Goal: Information Seeking & Learning: Check status

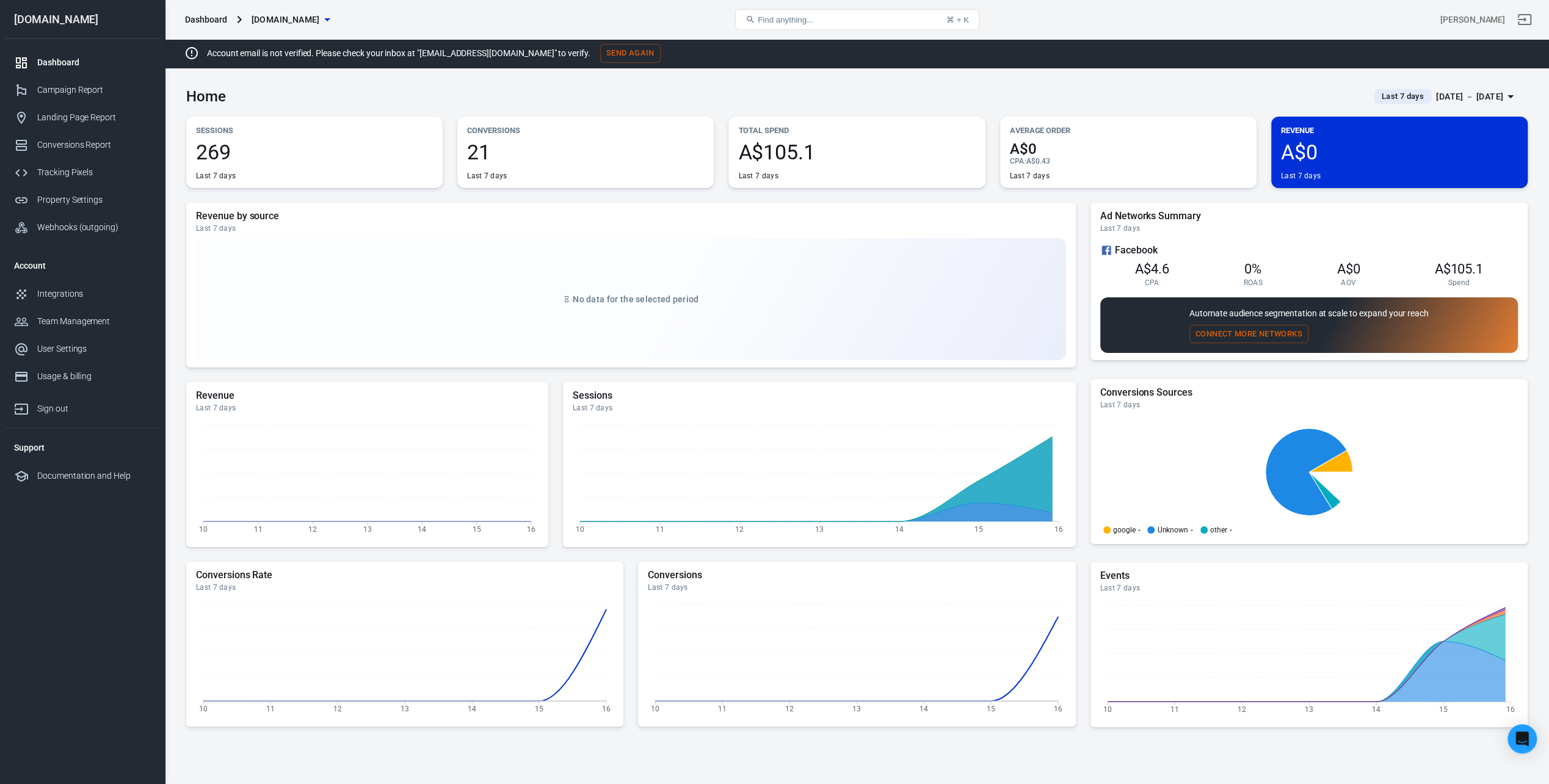
click at [61, 63] on div "Dashboard" at bounding box center [94, 62] width 114 height 13
click at [806, 157] on span "A$105.1" at bounding box center [856, 152] width 237 height 21
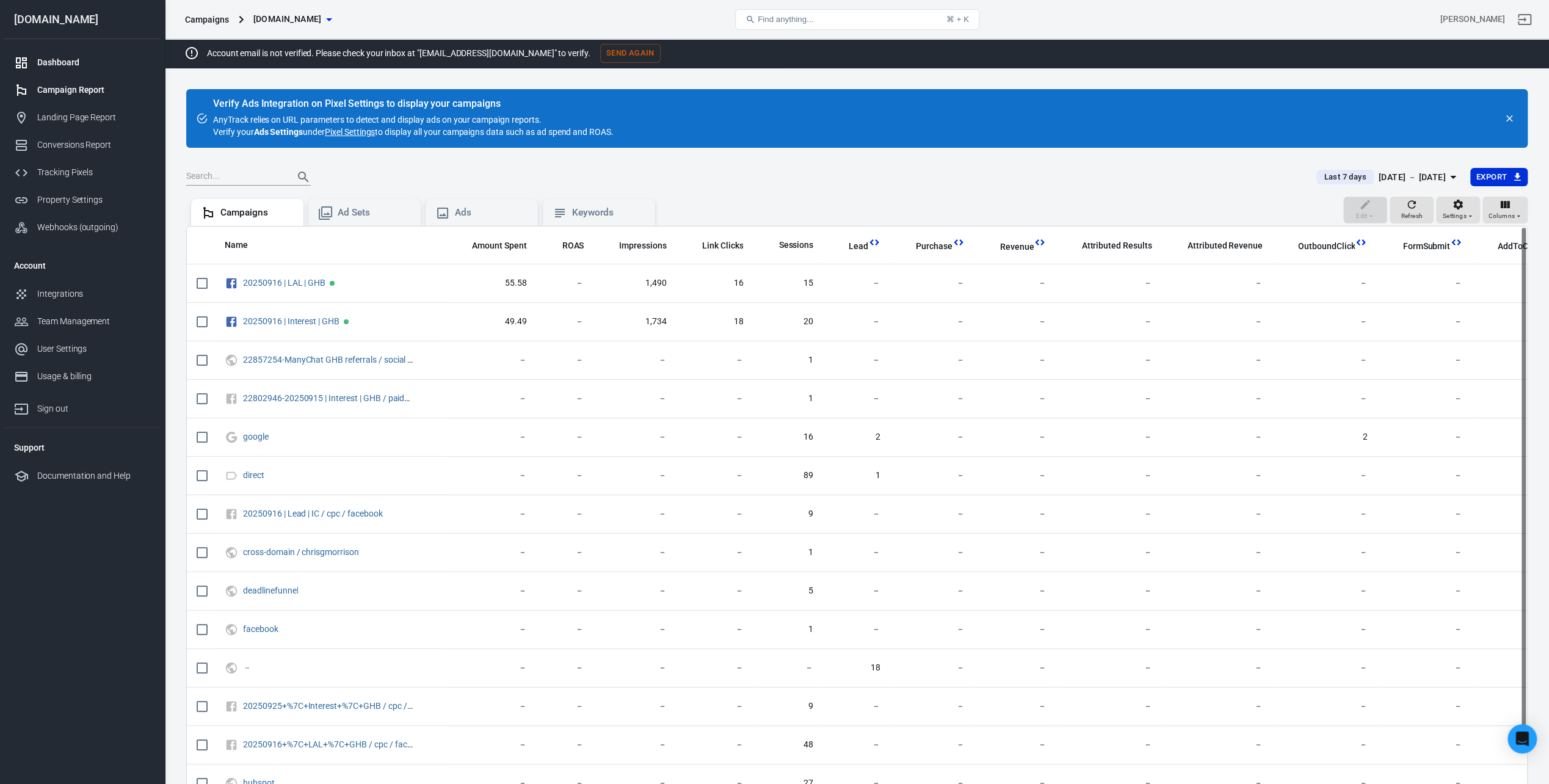
click at [75, 61] on div "Dashboard" at bounding box center [94, 62] width 114 height 13
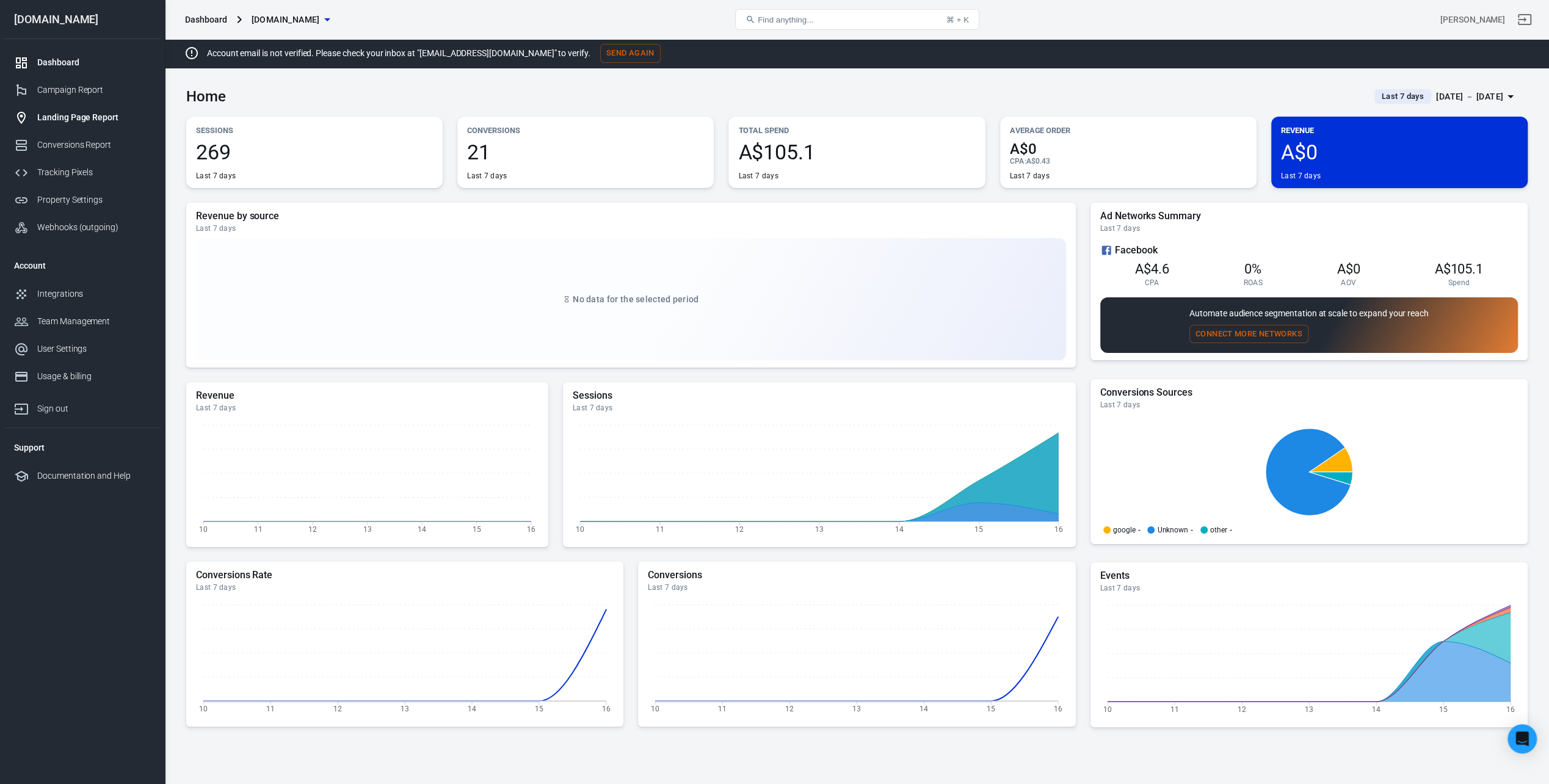
click at [72, 115] on div "Landing Page Report" at bounding box center [94, 118] width 114 height 13
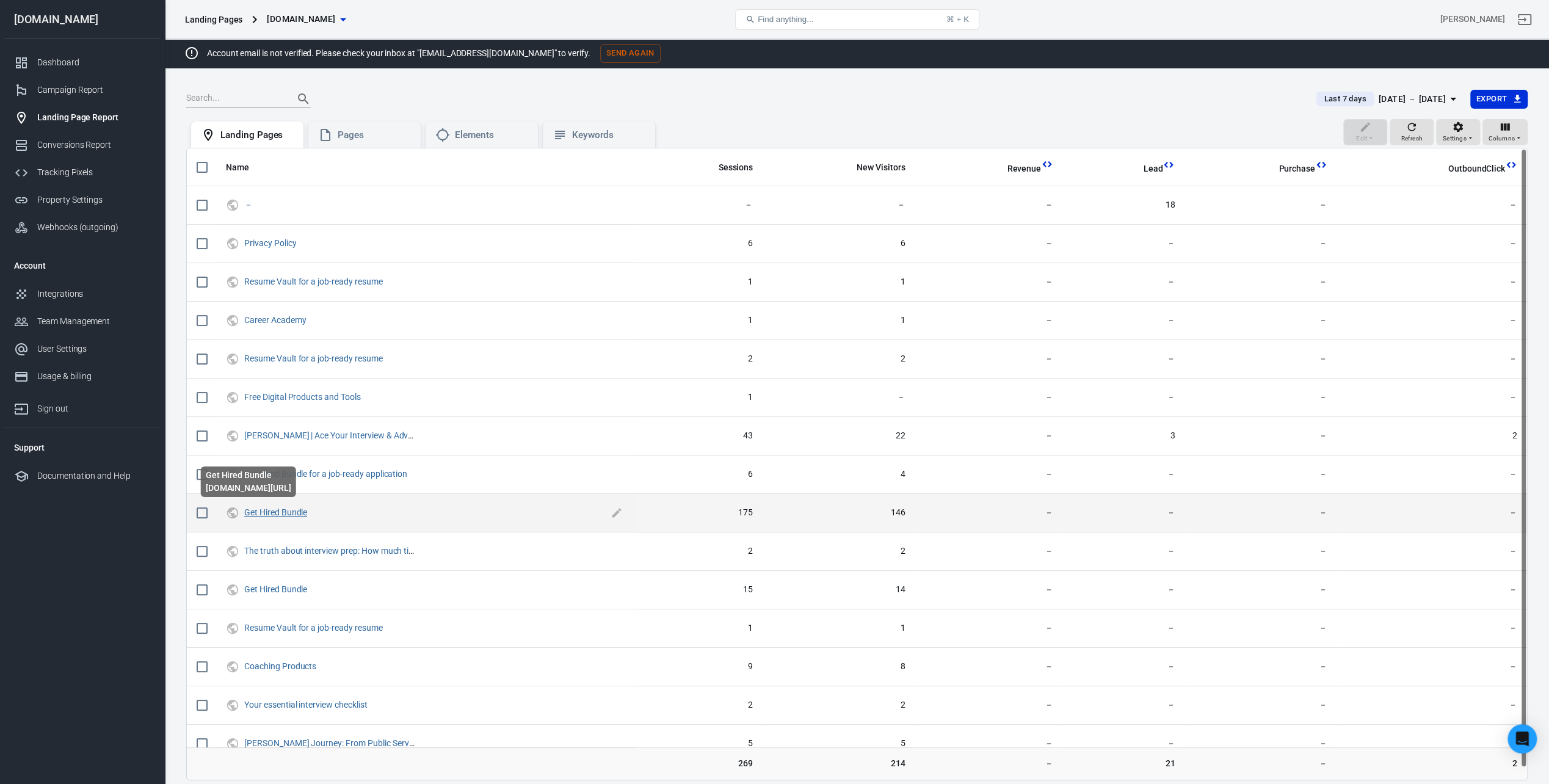
click at [285, 514] on link "Get Hired Bundle" at bounding box center [276, 512] width 63 height 10
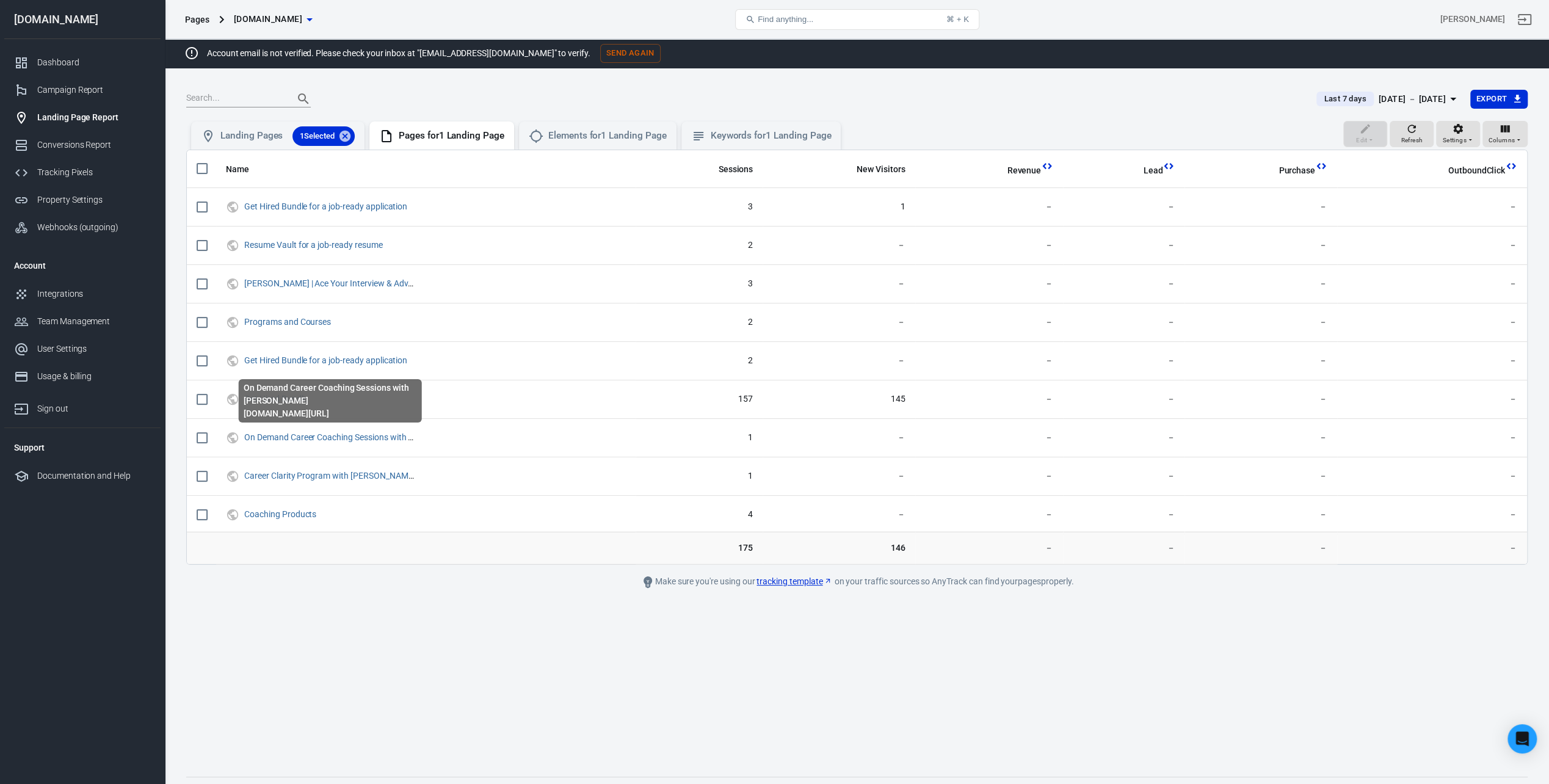
click at [285, 398] on div "On Demand Career Coaching Sessions with [PERSON_NAME] [DOMAIN_NAME][URL]" at bounding box center [330, 400] width 183 height 43
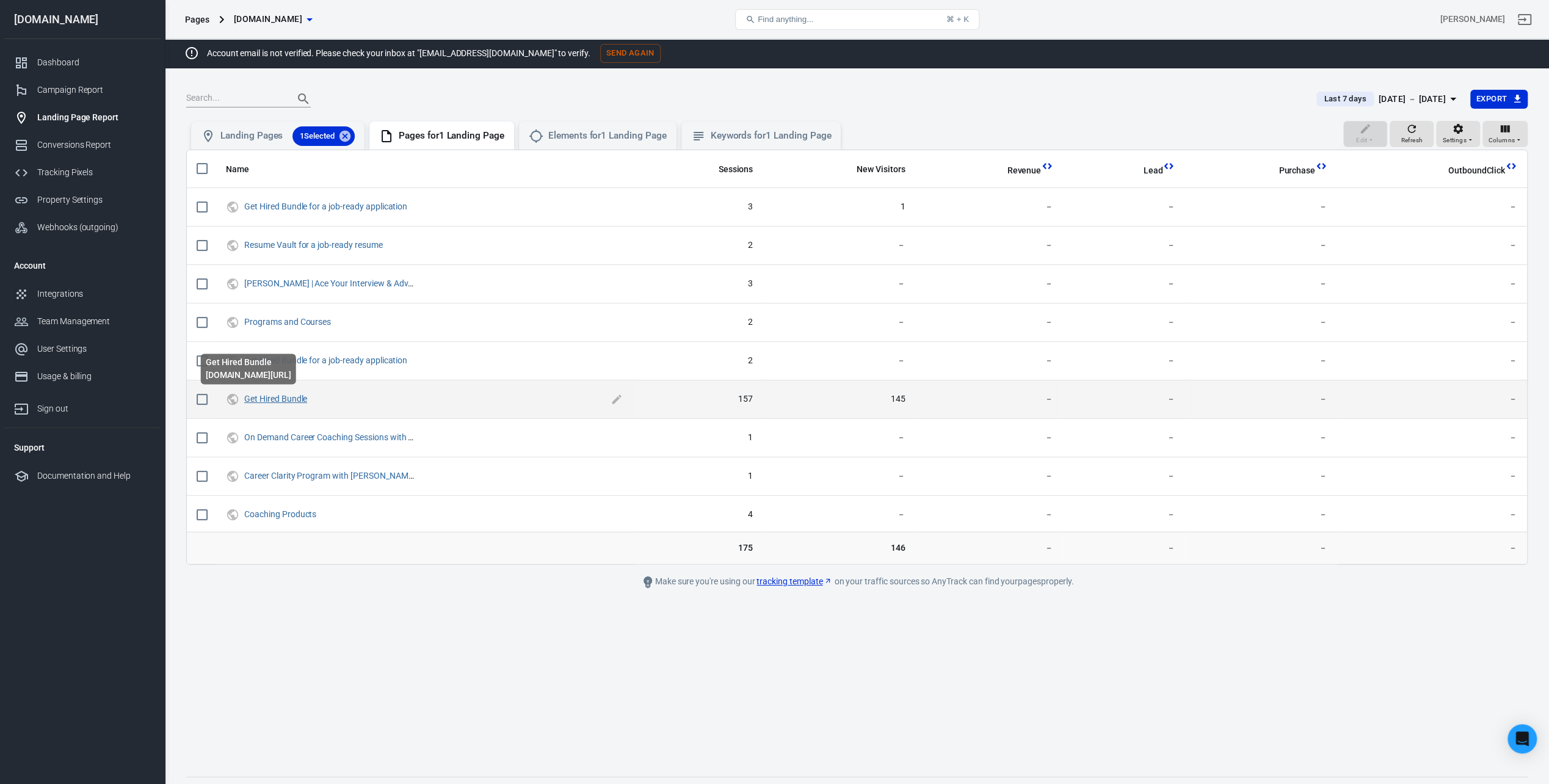
click at [268, 394] on link "Get Hired Bundle" at bounding box center [276, 399] width 63 height 10
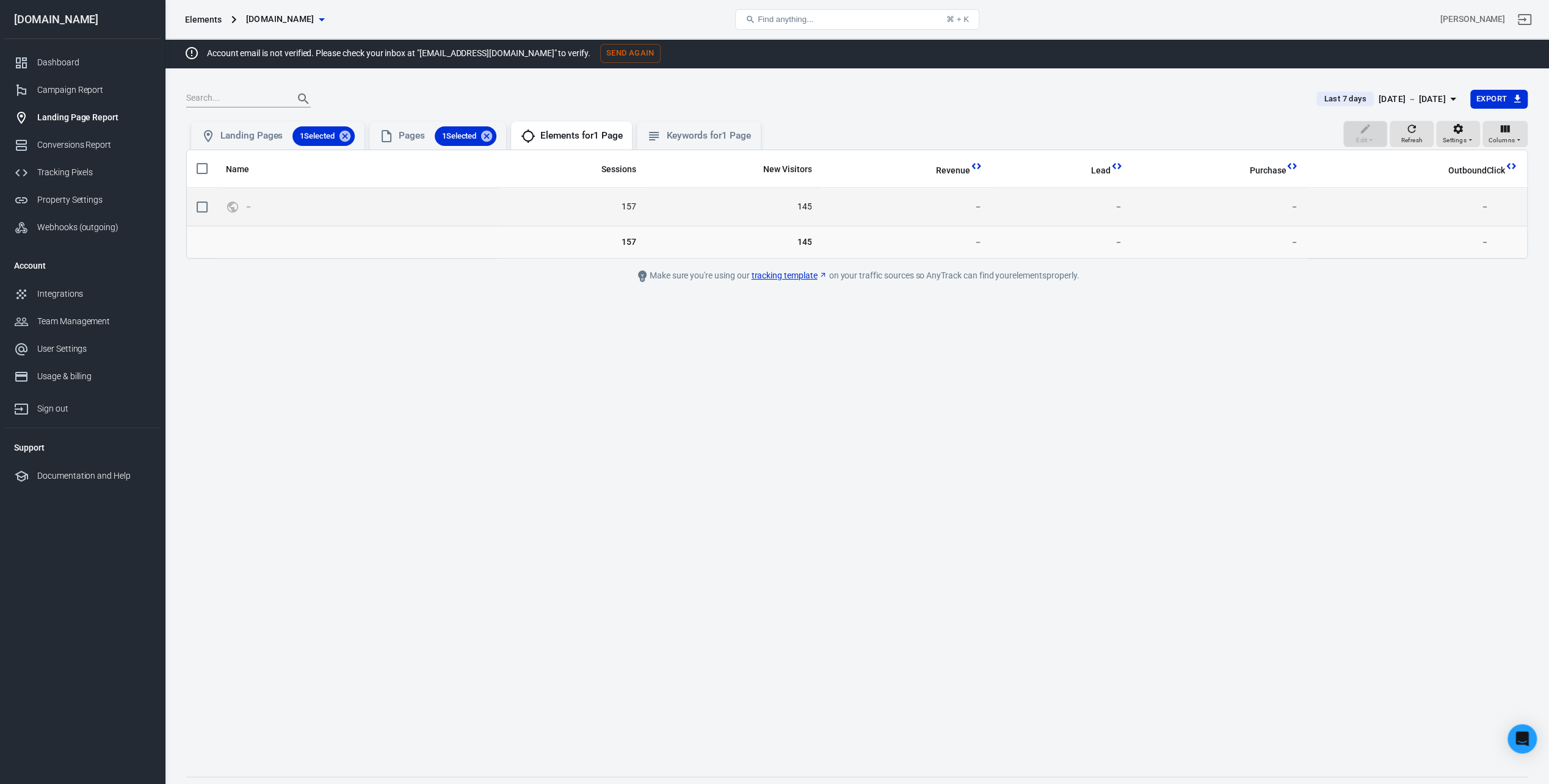
click at [837, 210] on span "－" at bounding box center [907, 207] width 152 height 12
